Goal: Task Accomplishment & Management: Use online tool/utility

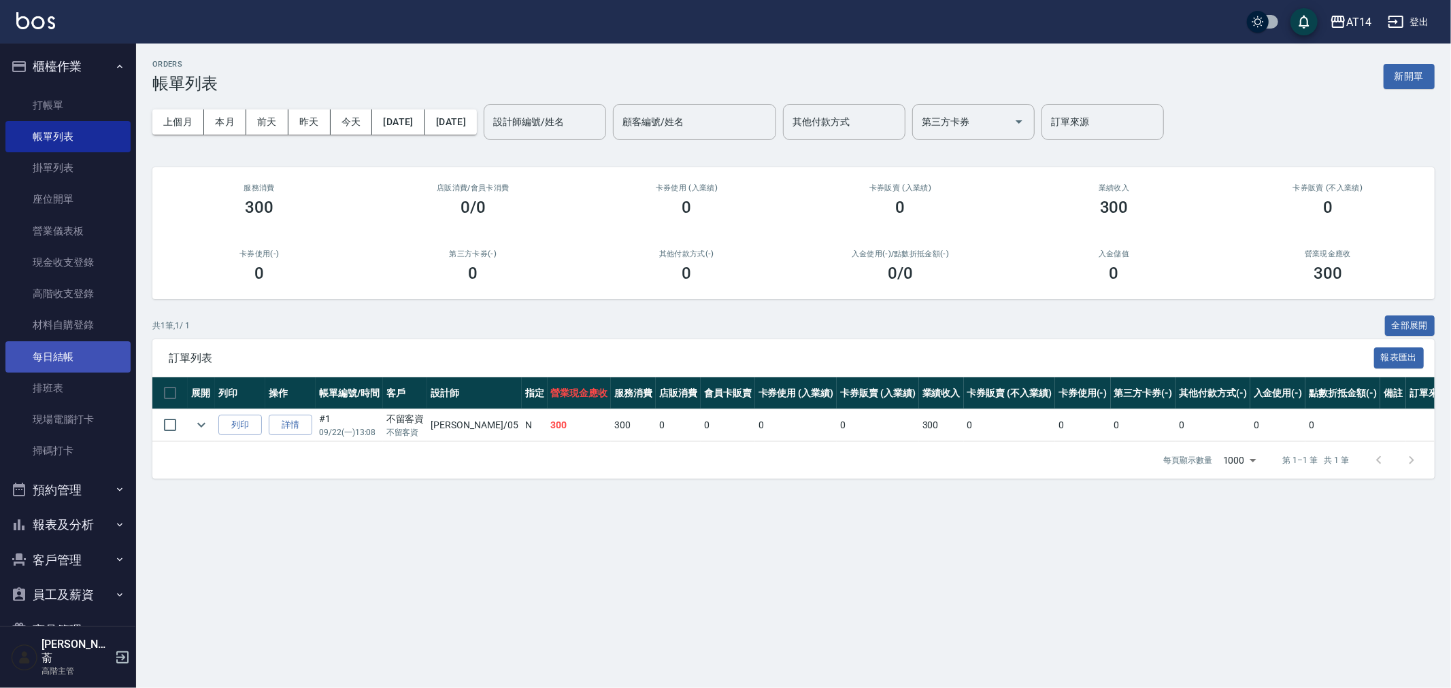
click at [63, 355] on link "每日結帳" at bounding box center [67, 356] width 125 height 31
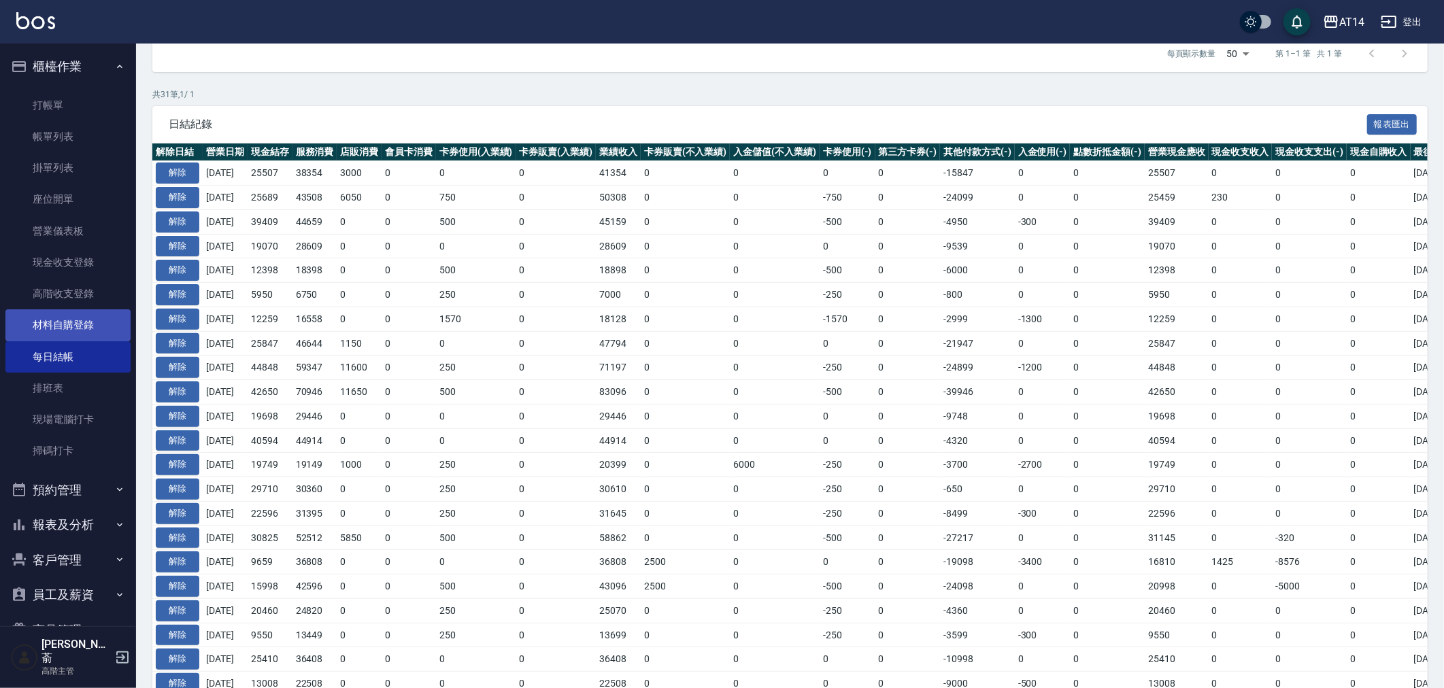
scroll to position [151, 0]
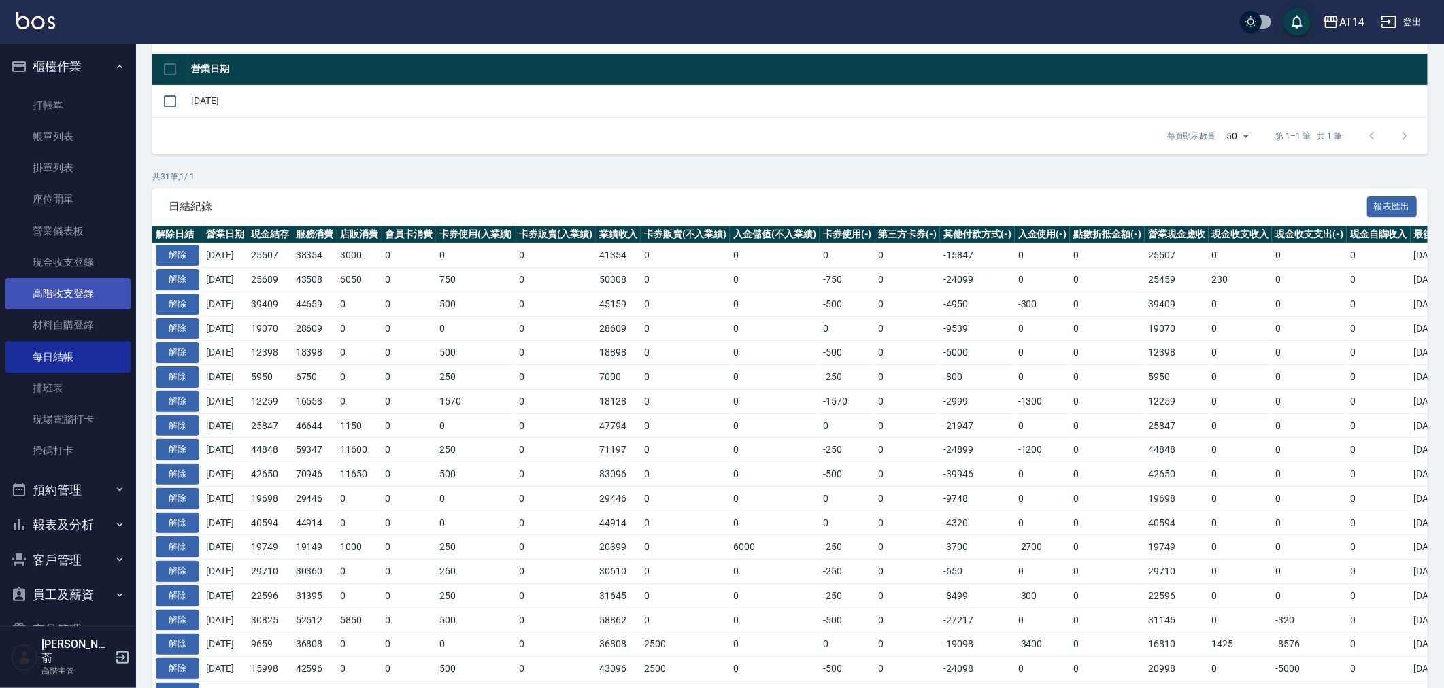
click at [71, 289] on link "高階收支登錄" at bounding box center [67, 293] width 125 height 31
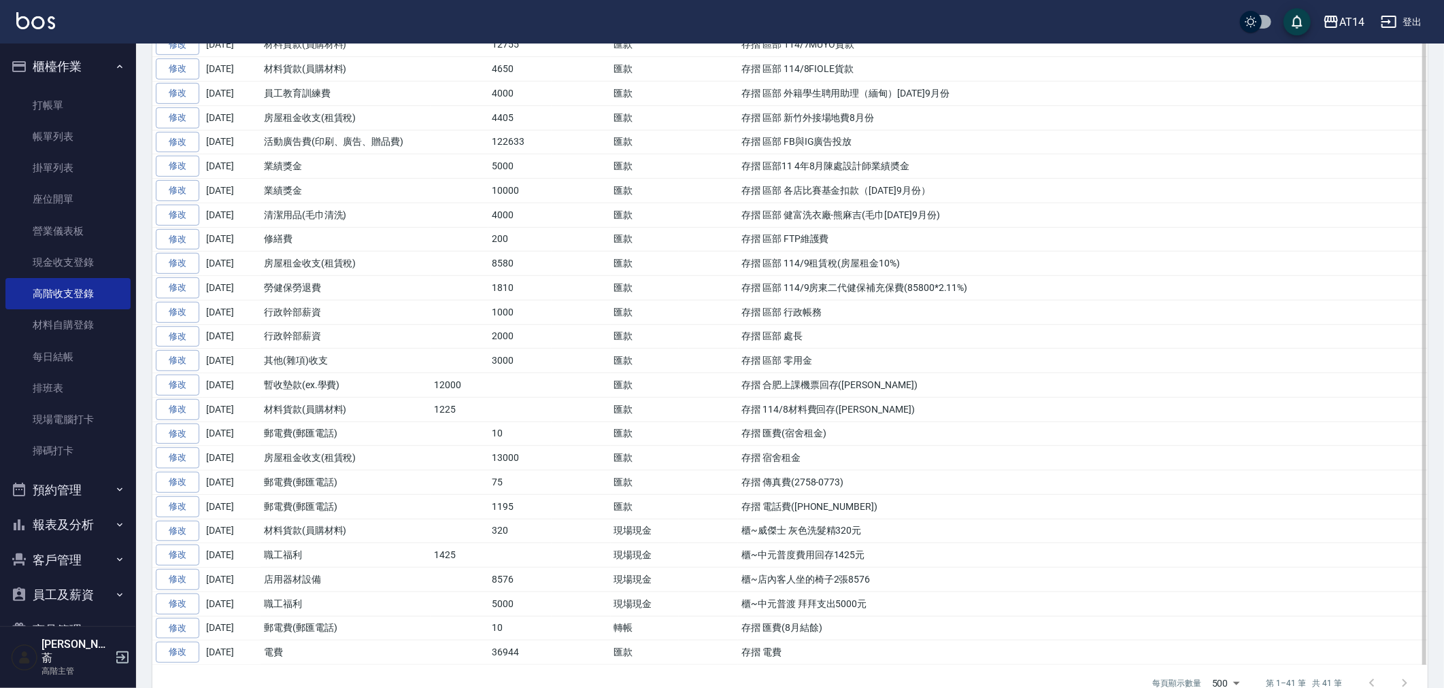
scroll to position [730, 0]
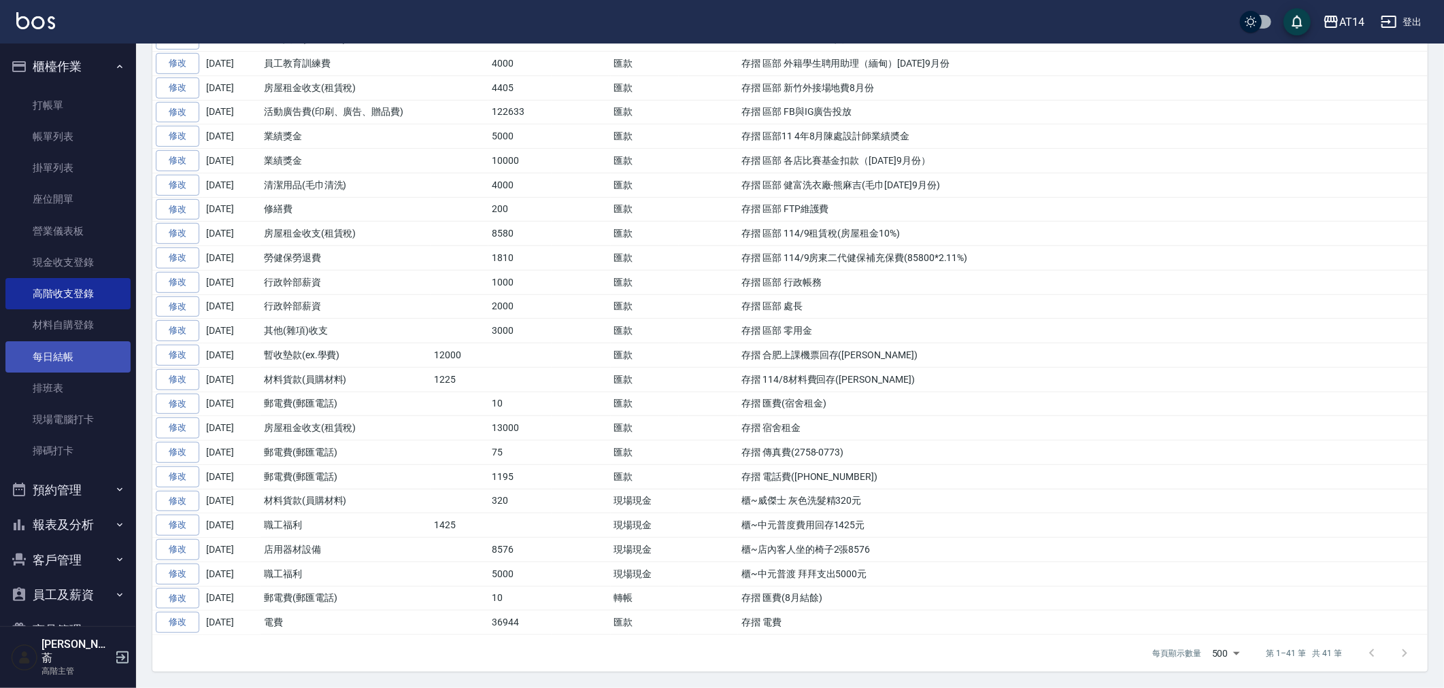
click at [58, 358] on link "每日結帳" at bounding box center [67, 356] width 125 height 31
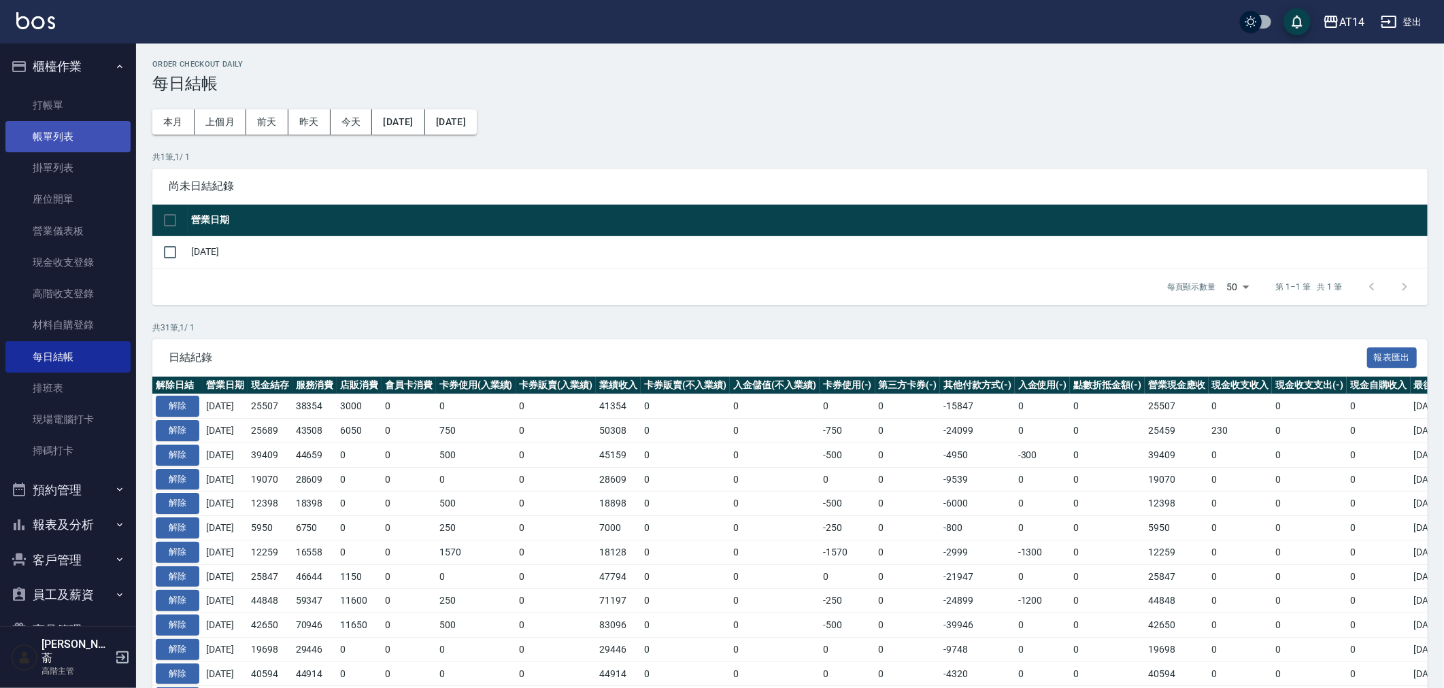
click at [59, 133] on link "帳單列表" at bounding box center [67, 136] width 125 height 31
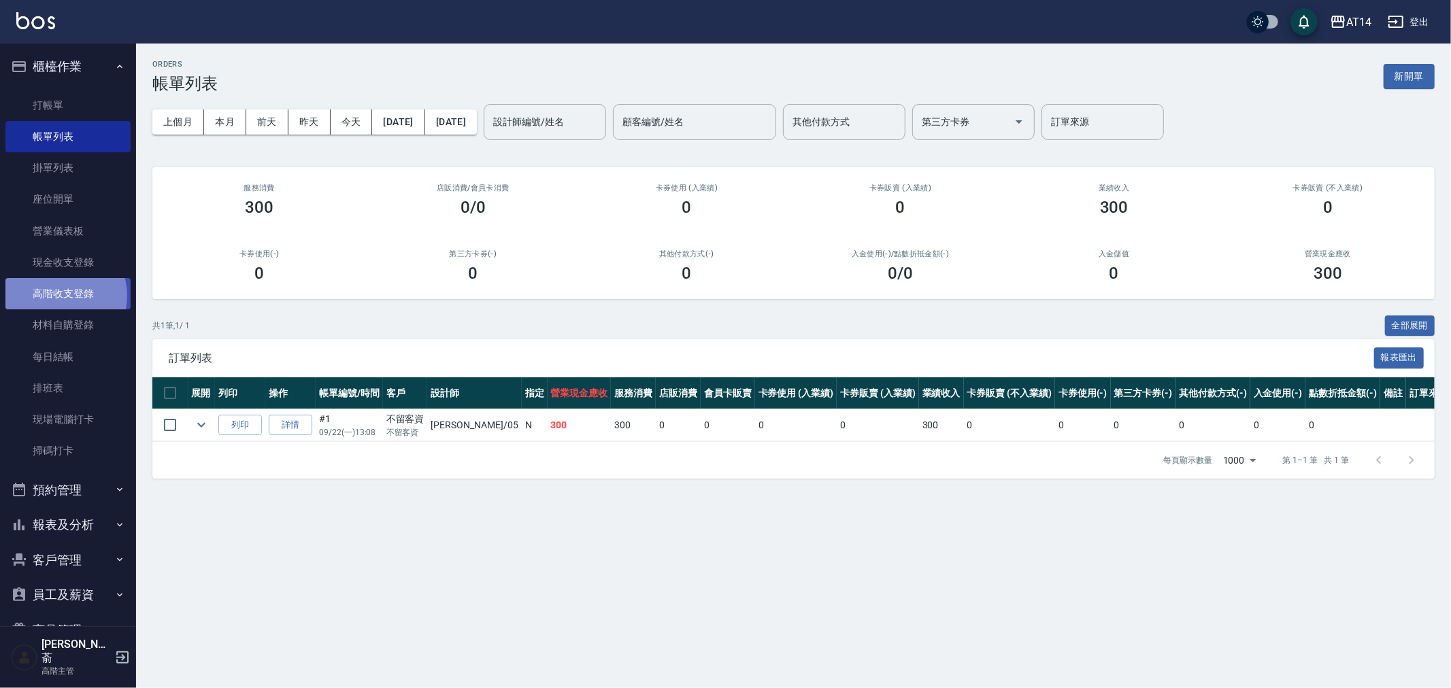
click at [60, 295] on link "高階收支登錄" at bounding box center [67, 293] width 125 height 31
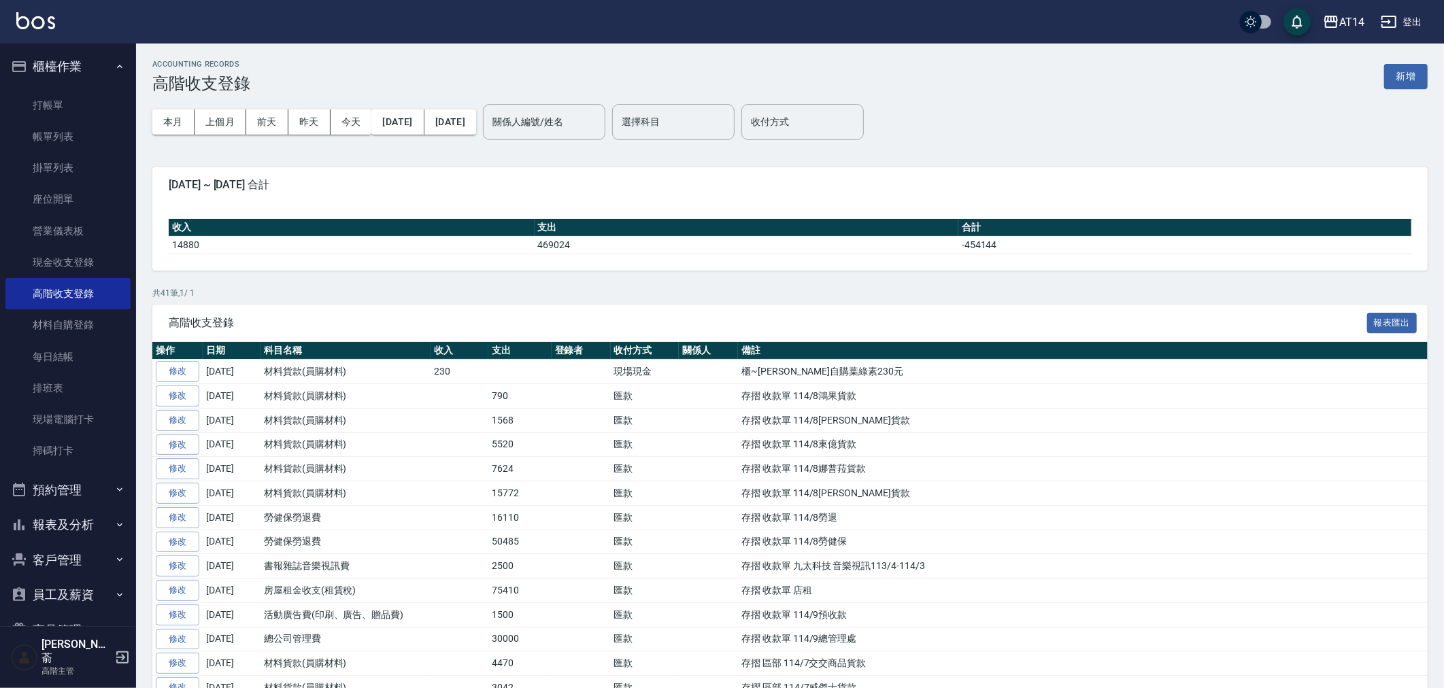
click at [1398, 75] on button "新增" at bounding box center [1406, 76] width 44 height 25
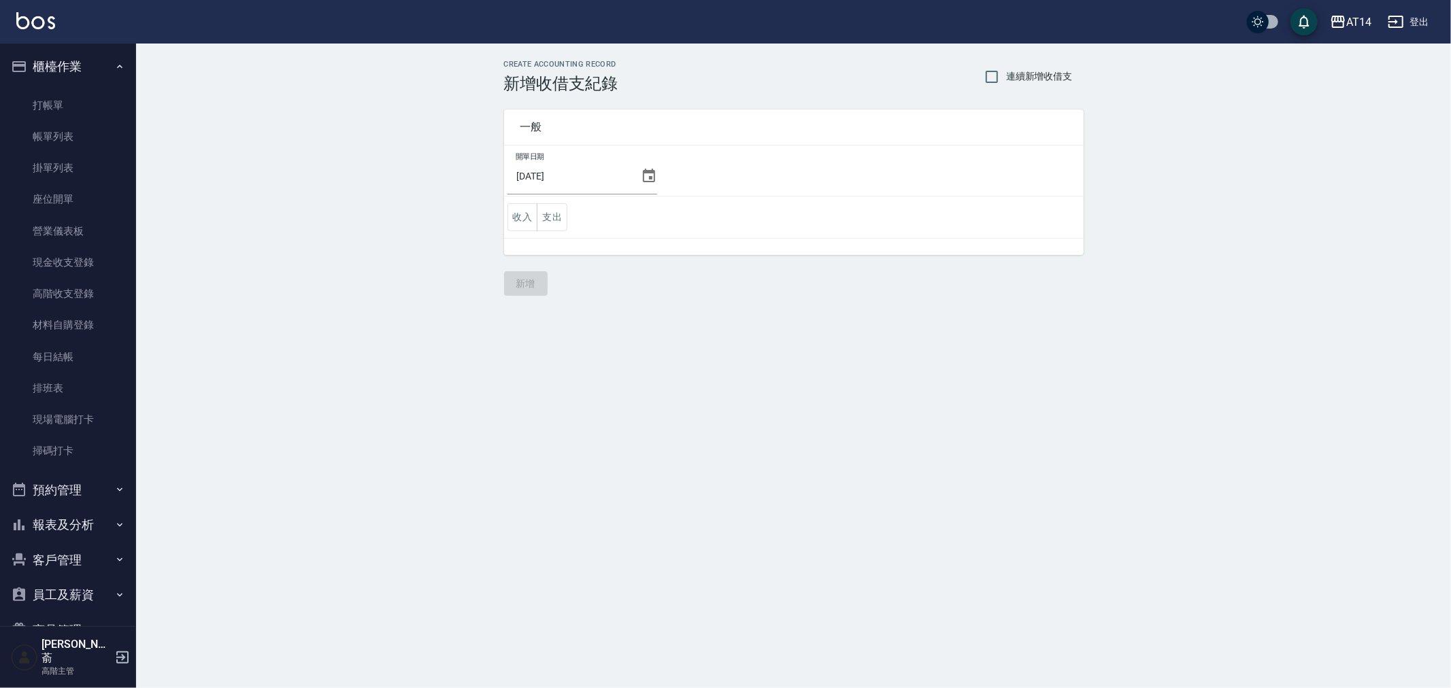
click at [643, 173] on icon at bounding box center [649, 176] width 16 height 16
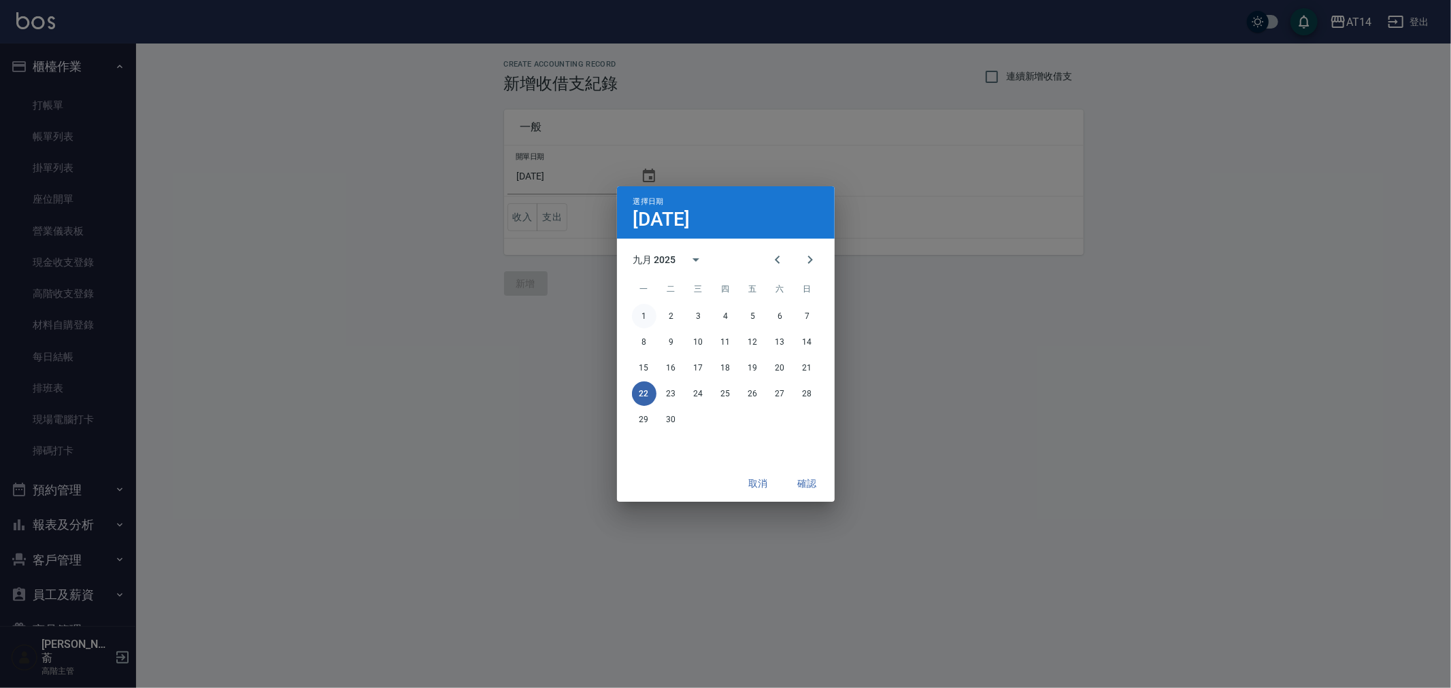
click at [645, 320] on button "1" at bounding box center [644, 316] width 24 height 24
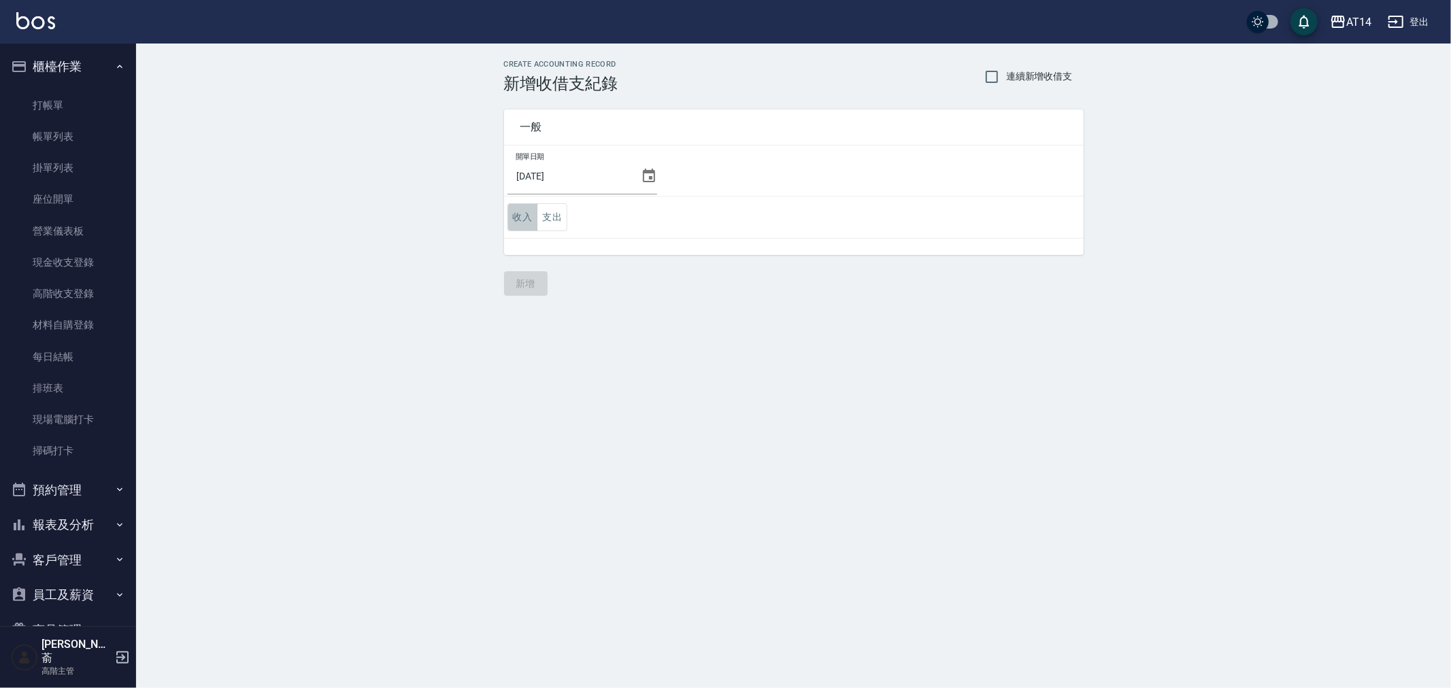
click at [522, 219] on button "收入" at bounding box center [522, 217] width 31 height 28
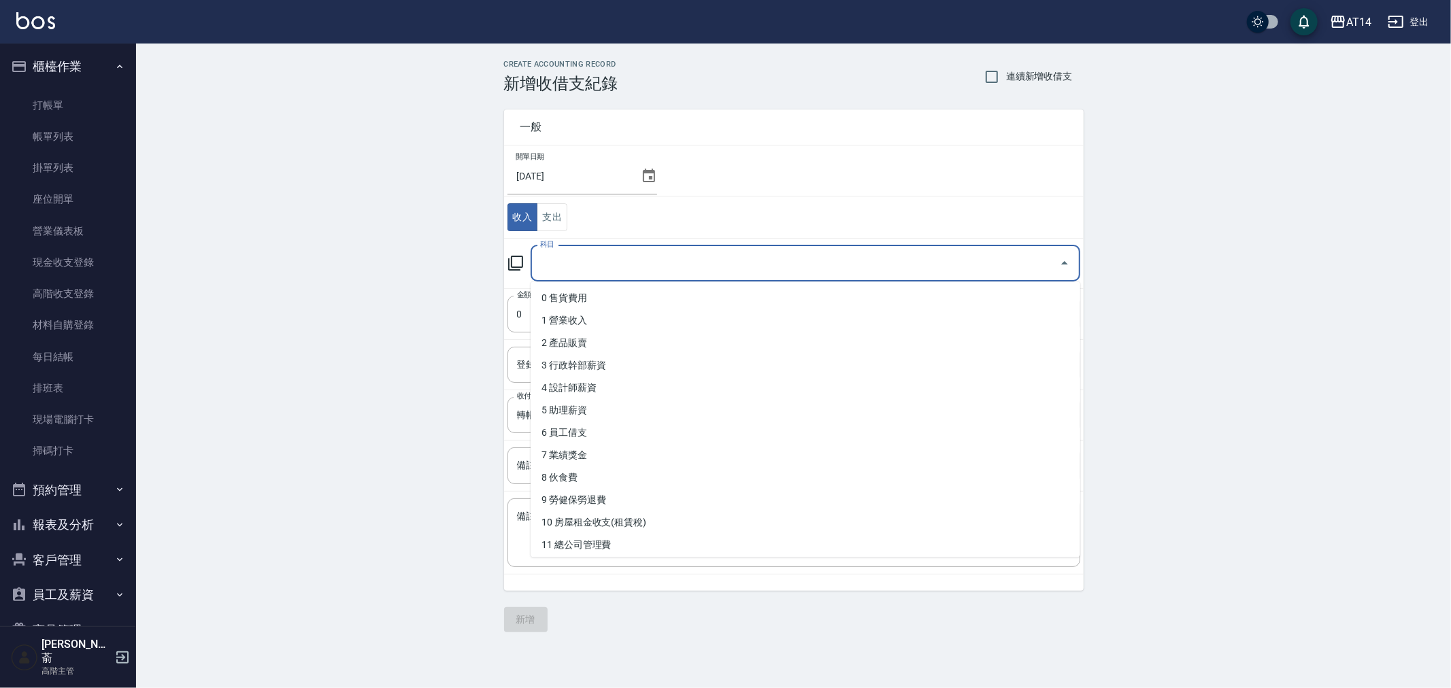
click at [562, 269] on input "科目" at bounding box center [795, 264] width 517 height 24
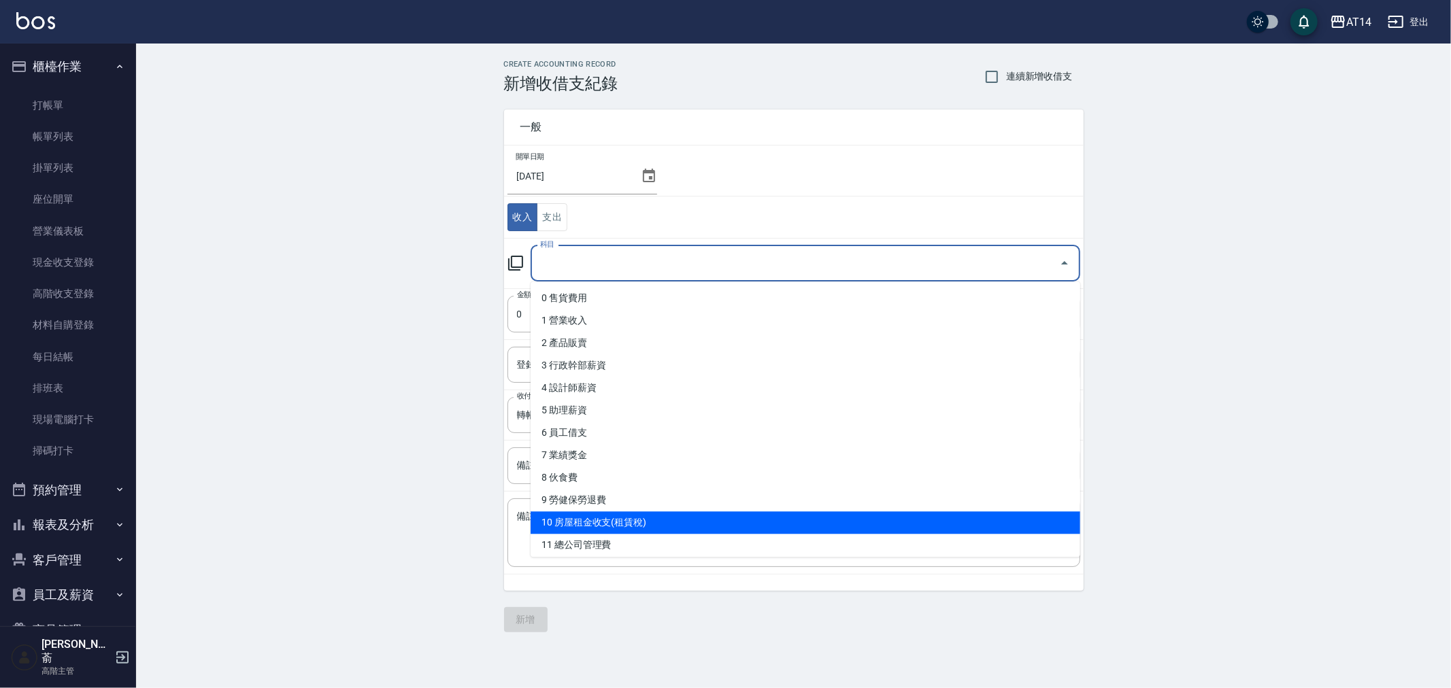
click at [685, 516] on li "10 房屋租金收支(租賃稅)" at bounding box center [805, 522] width 550 height 22
type input "10 房屋租金收支(租賃稅)"
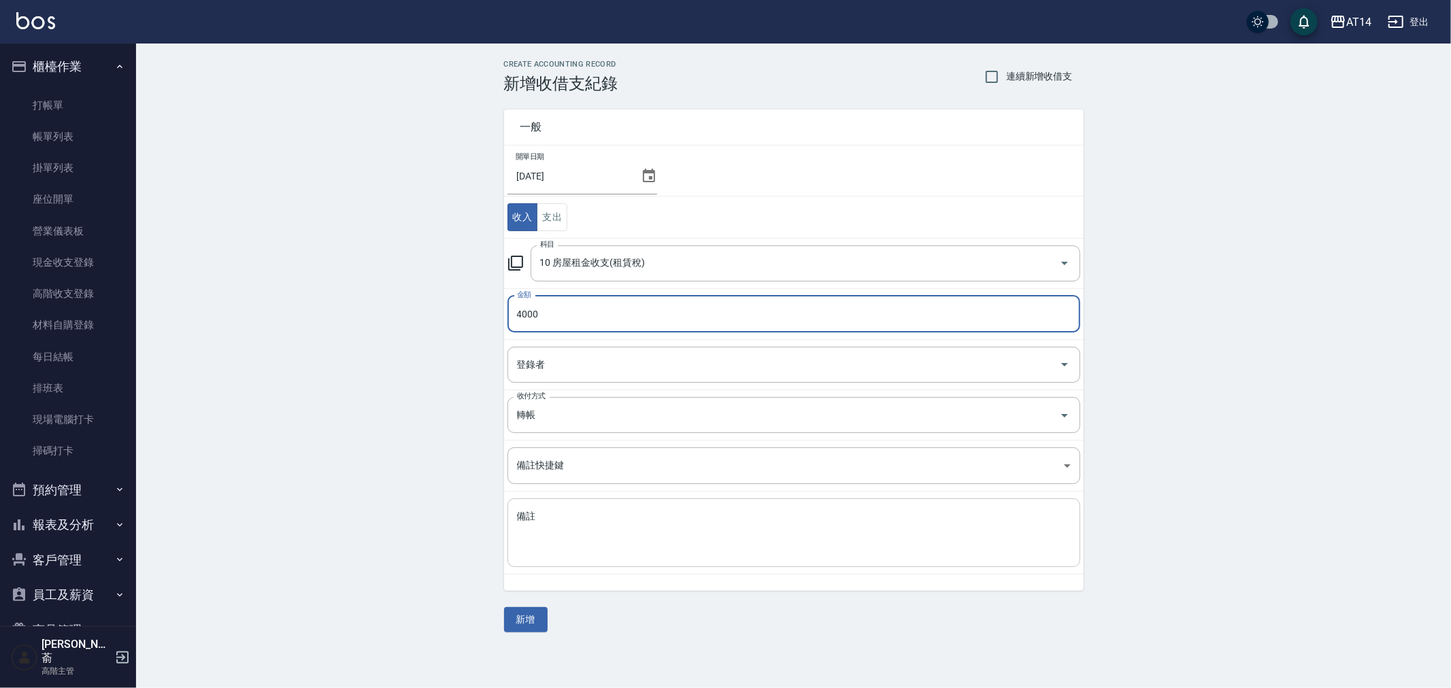
type input "4000"
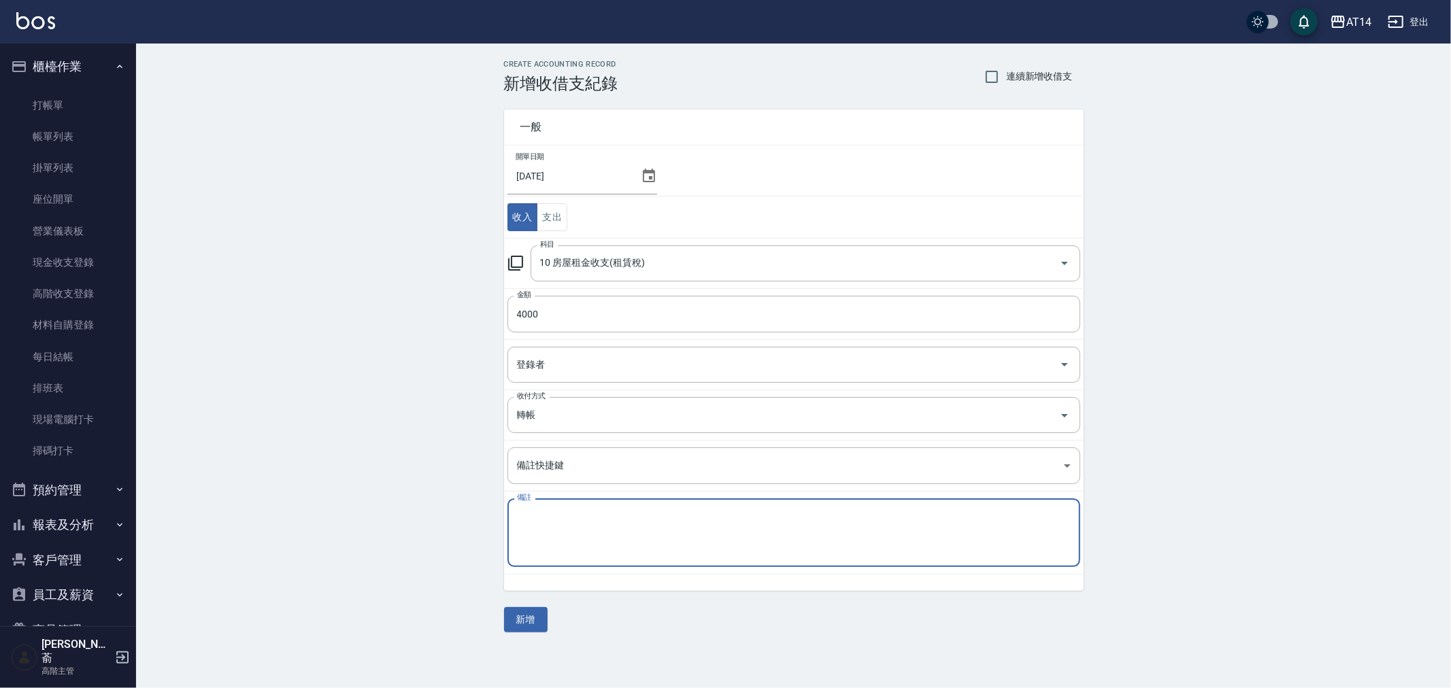
click at [579, 528] on textarea "備註" at bounding box center [794, 533] width 554 height 46
type textarea "h"
paste textarea "宿舍費10000 分五期 NO.3"
click at [539, 517] on textarea "存摺 宿舍費10000 分五期 NO.3" at bounding box center [794, 533] width 554 height 46
type textarea "存摺 張宗平宿舍費10000分五期 尚差4000 直接扣回(9月調店PL)"
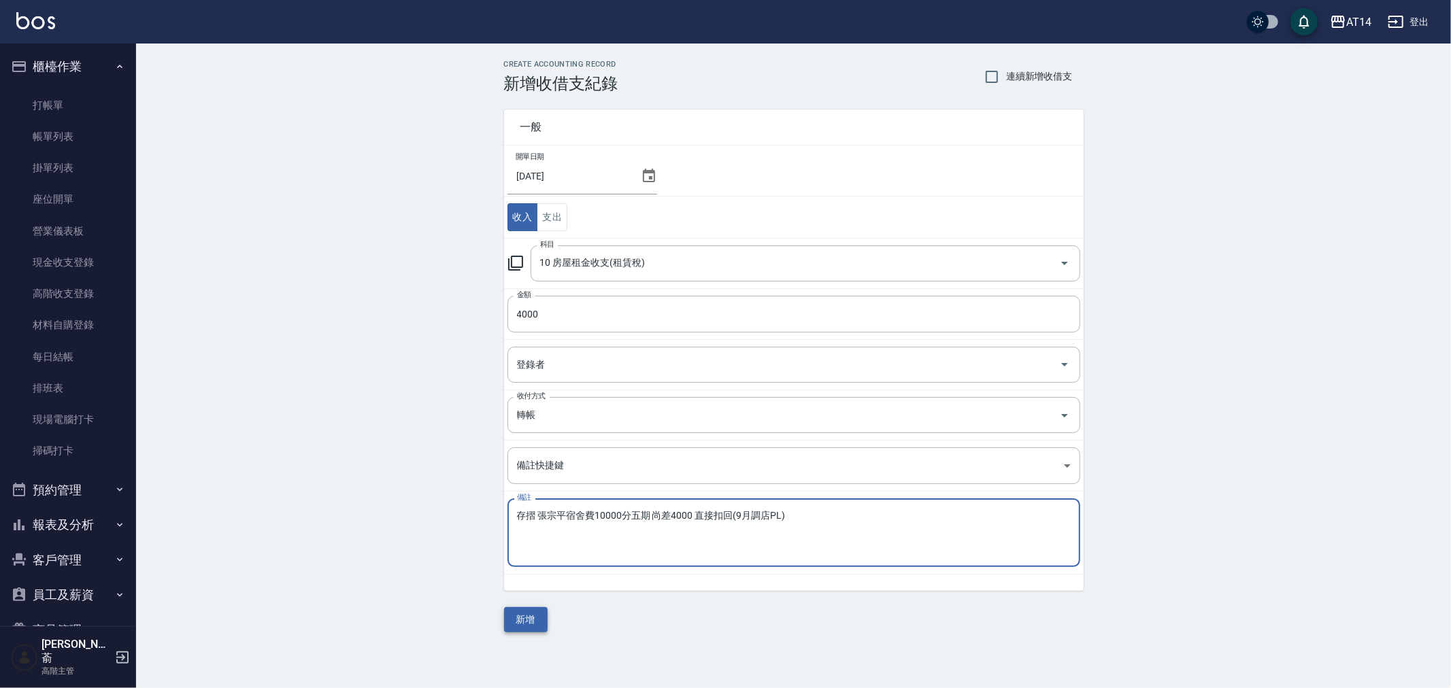
click at [526, 622] on button "新增" at bounding box center [526, 619] width 44 height 25
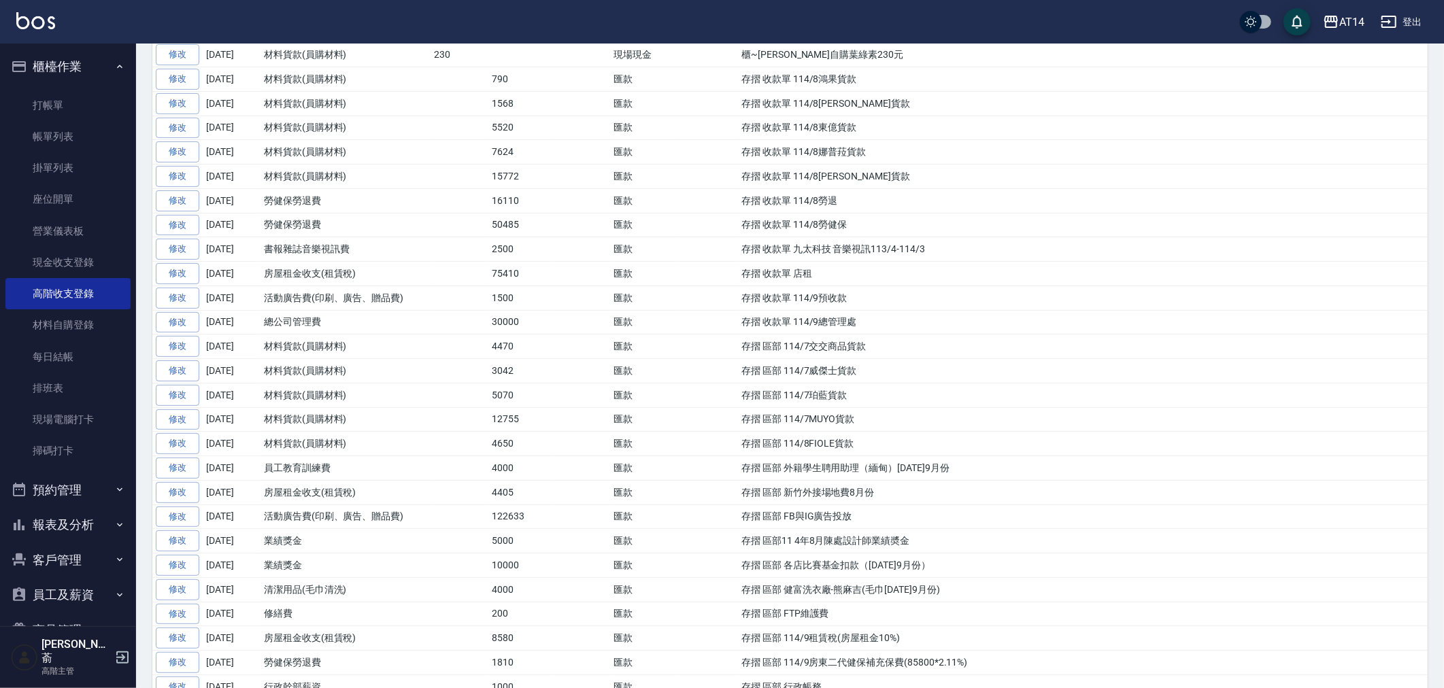
scroll to position [225, 0]
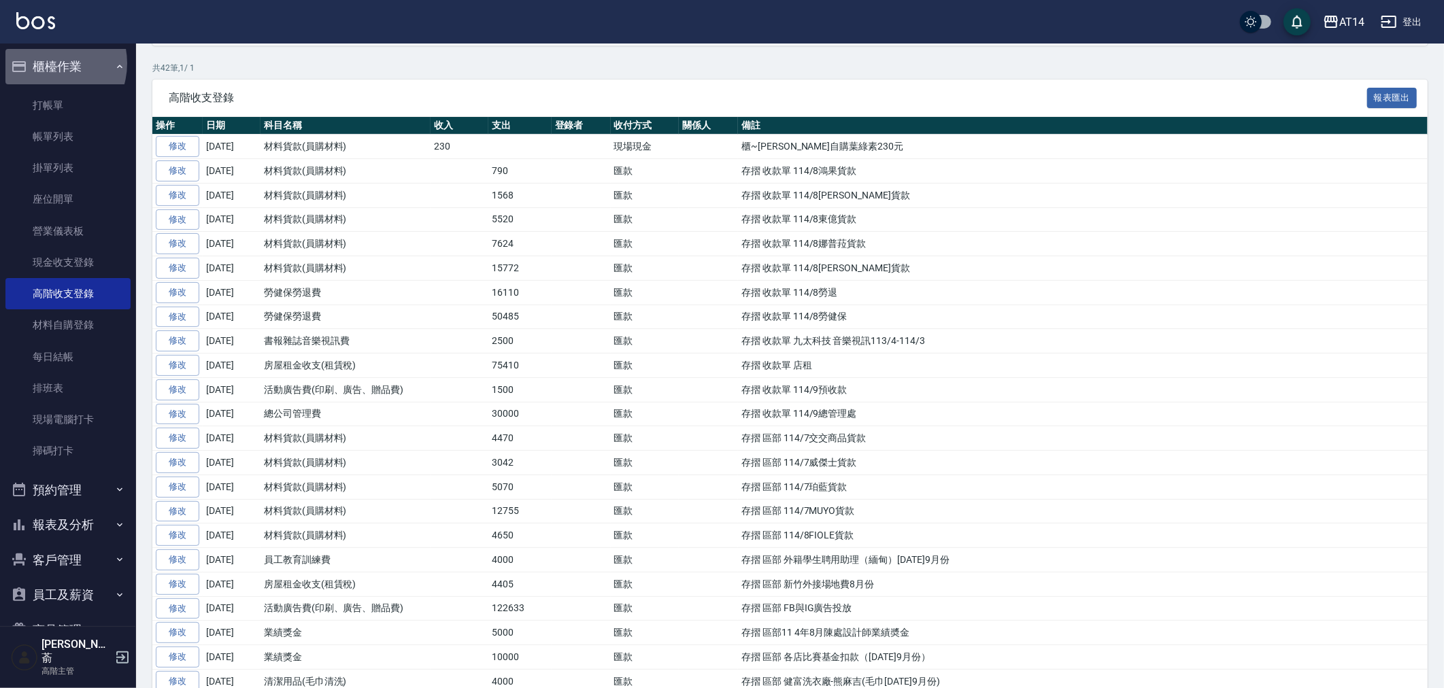
click at [46, 63] on button "櫃檯作業" at bounding box center [67, 66] width 125 height 35
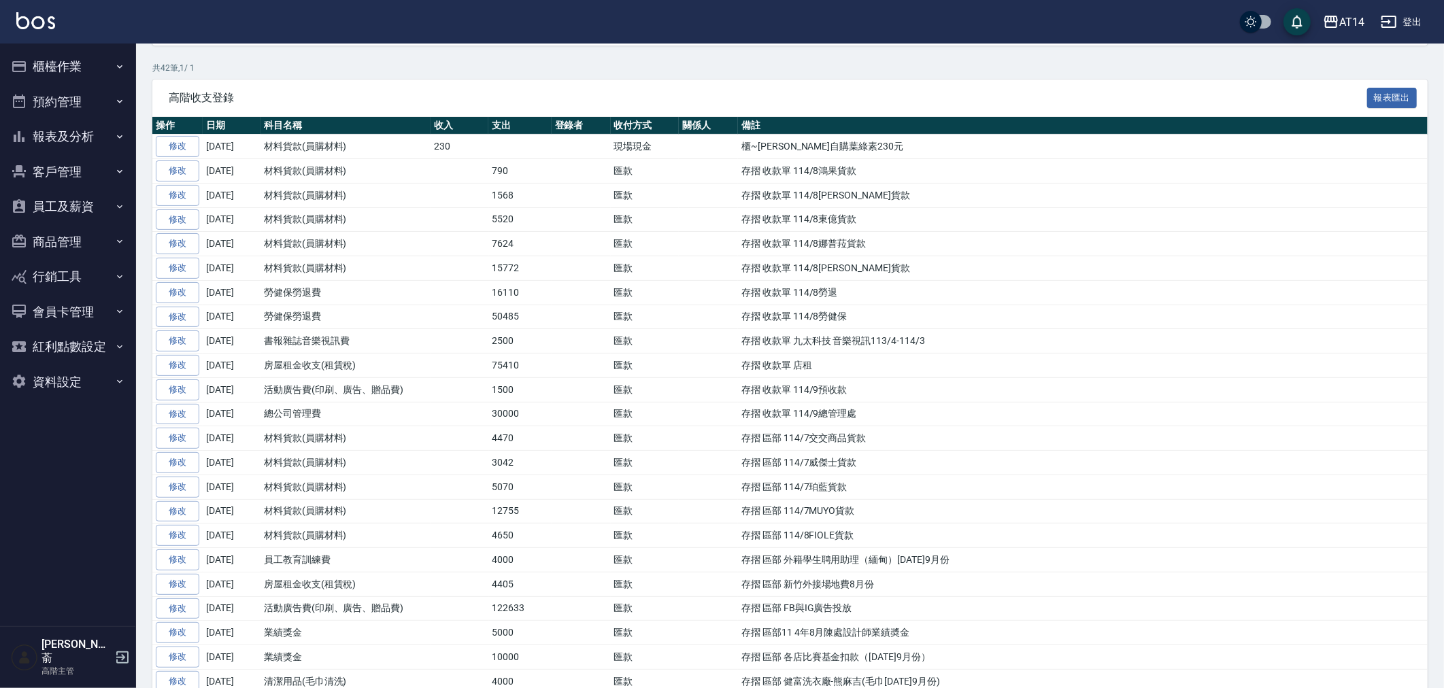
click at [57, 202] on button "員工及薪資" at bounding box center [67, 206] width 125 height 35
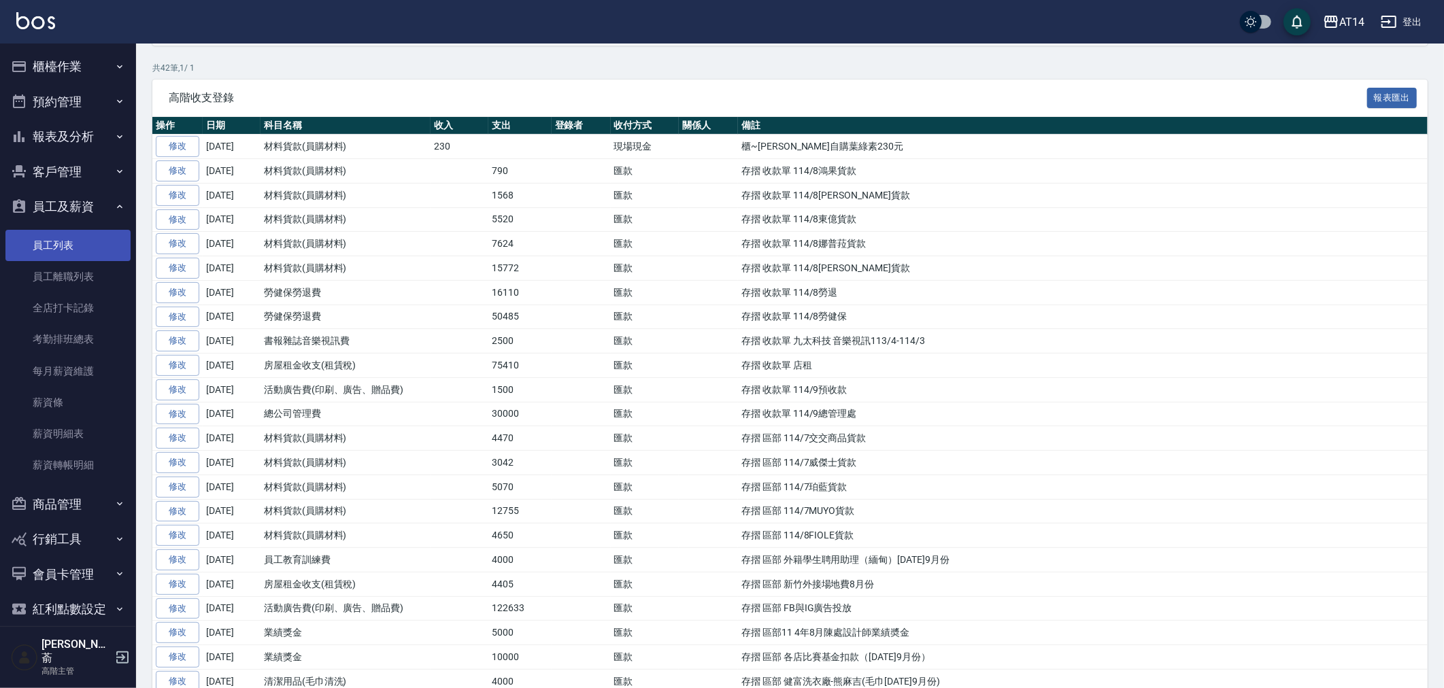
click at [63, 239] on link "員工列表" at bounding box center [67, 245] width 125 height 31
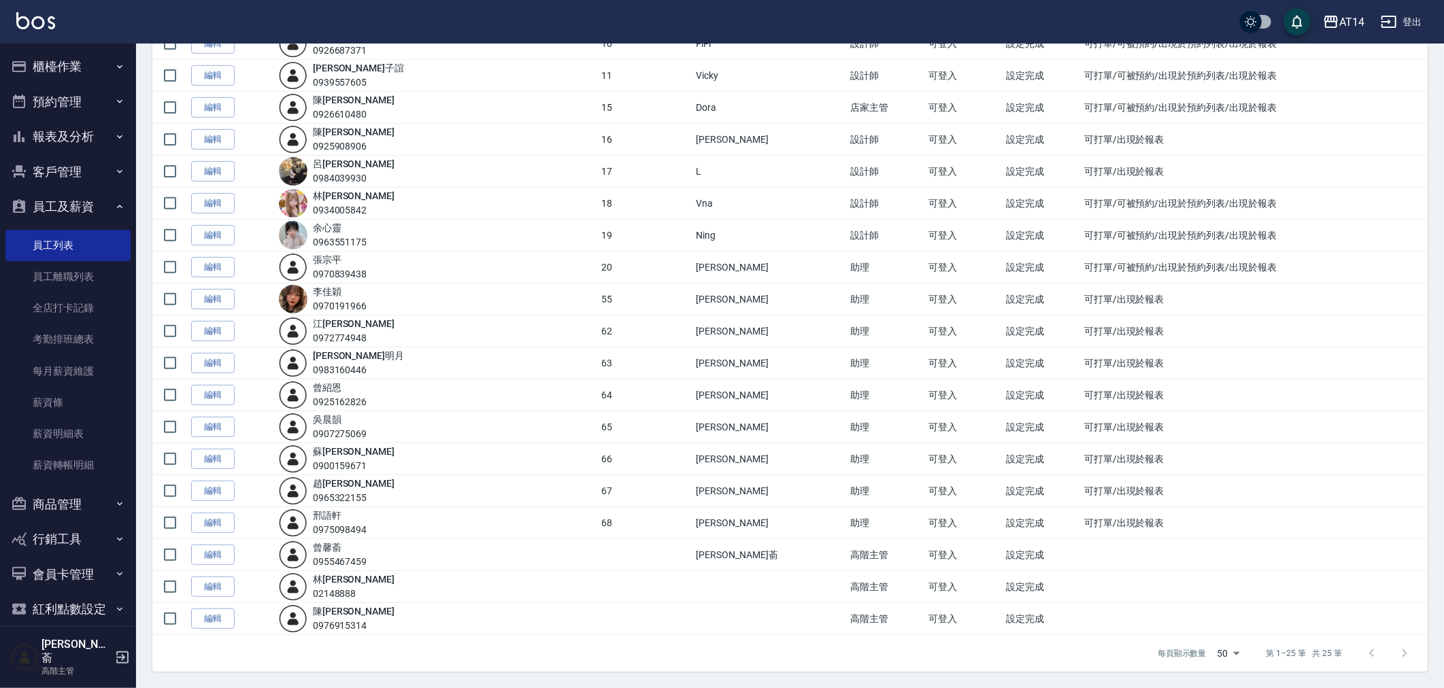
scroll to position [356, 0]
drag, startPoint x: 365, startPoint y: 482, endPoint x: 337, endPoint y: 483, distance: 28.6
click at [337, 483] on div "[PERSON_NAME]0965322155" at bounding box center [354, 491] width 82 height 29
copy link "[PERSON_NAME]"
drag, startPoint x: 365, startPoint y: 513, endPoint x: 335, endPoint y: 516, distance: 29.3
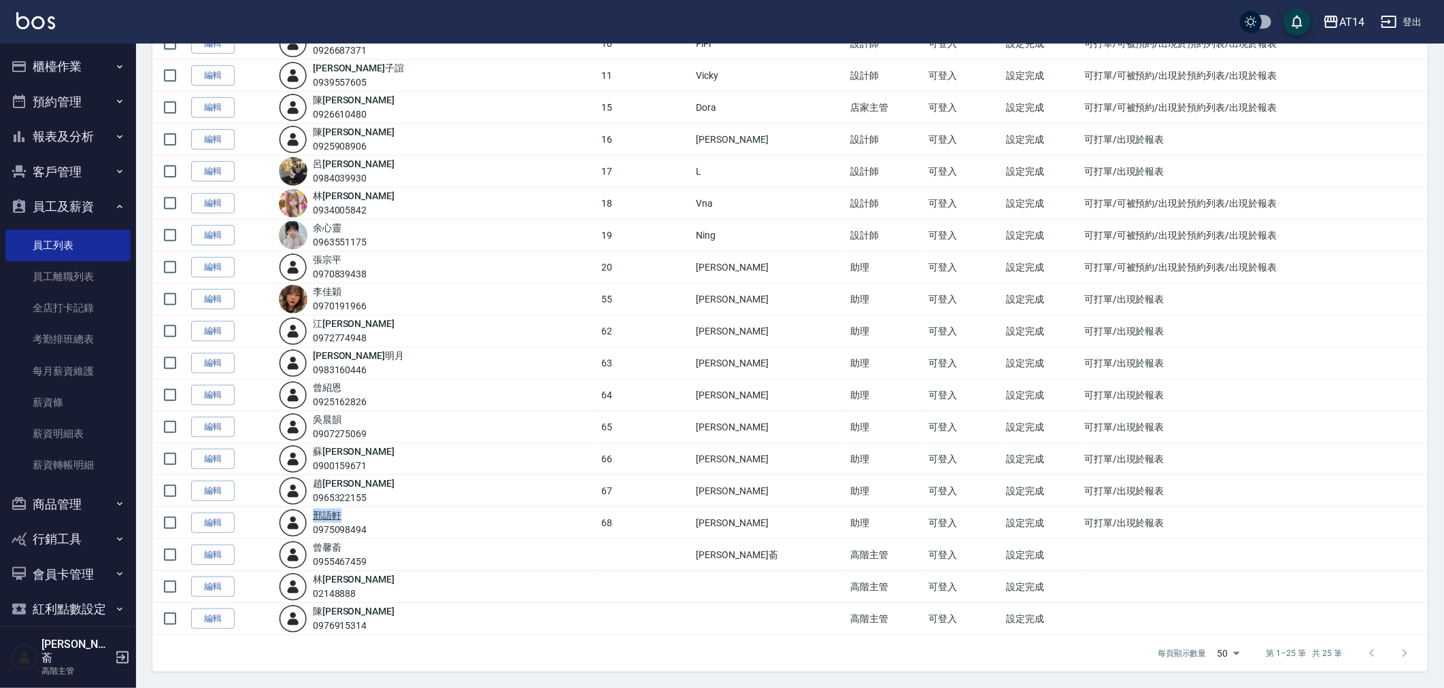
click at [335, 516] on div "[PERSON_NAME]0975098494" at bounding box center [340, 523] width 54 height 29
copy link "[PERSON_NAME]"
click at [32, 22] on img at bounding box center [35, 20] width 39 height 17
